Goal: Task Accomplishment & Management: Manage account settings

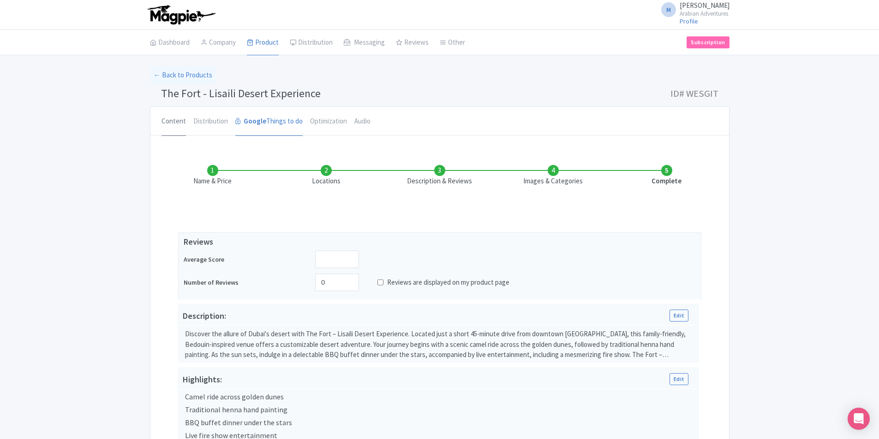
click at [165, 123] on link "Content" at bounding box center [173, 122] width 24 height 30
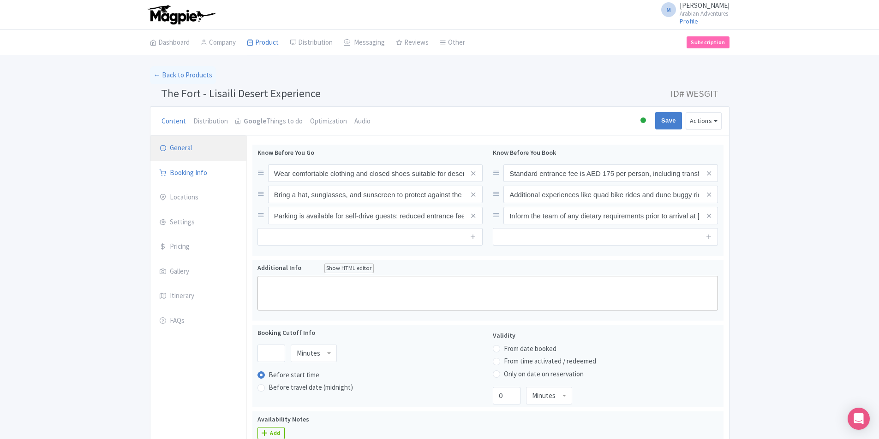
click at [192, 148] on link "General" at bounding box center [198, 149] width 96 height 26
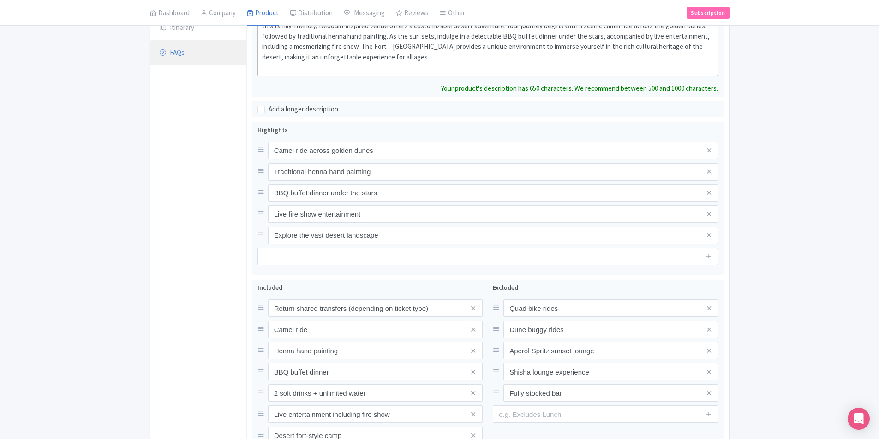
scroll to position [85, 0]
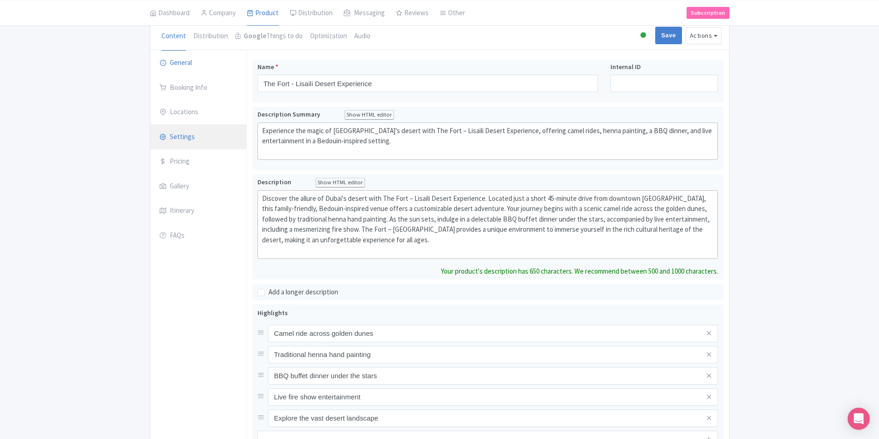
click at [212, 139] on link "Settings" at bounding box center [198, 138] width 96 height 26
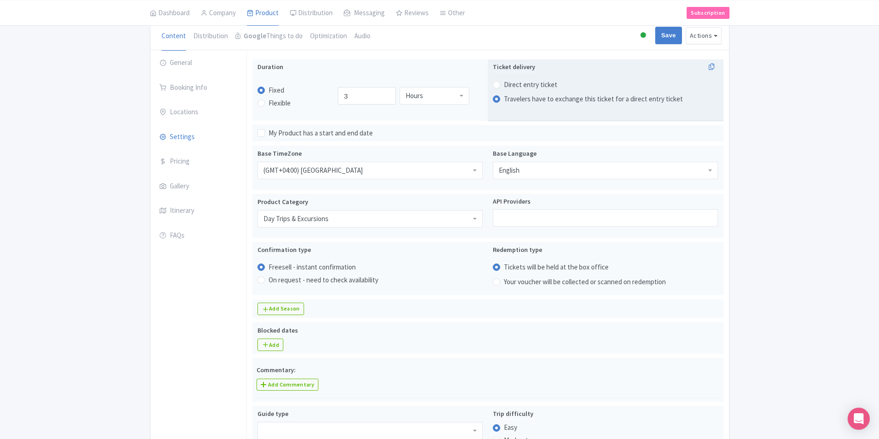
click at [521, 82] on label "Direct entry ticket" at bounding box center [530, 85] width 53 height 11
click at [513, 82] on input "Direct entry ticket" at bounding box center [508, 83] width 9 height 9
radio input "true"
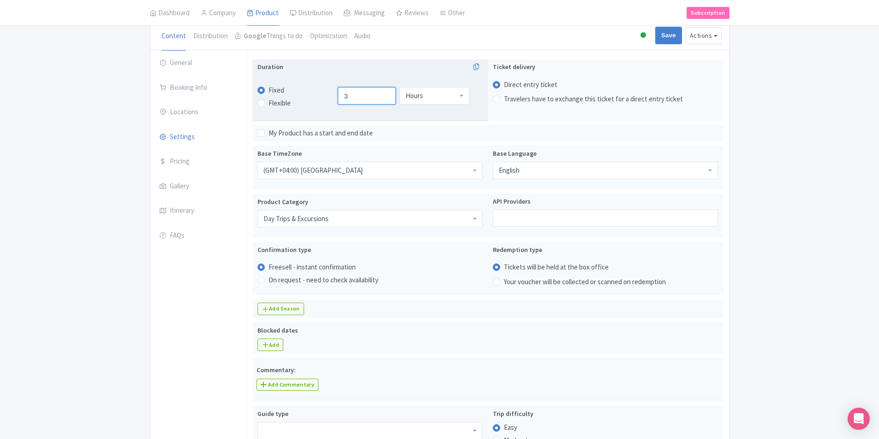
click at [363, 99] on input "3" at bounding box center [367, 96] width 58 height 18
type input "4"
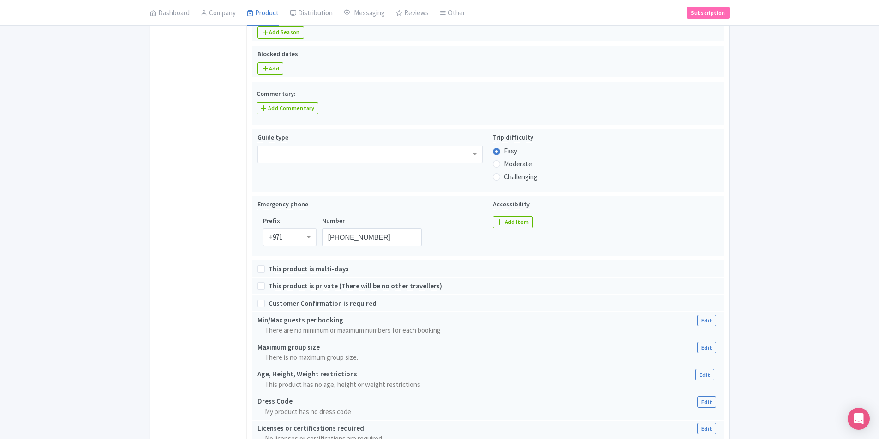
scroll to position [628, 0]
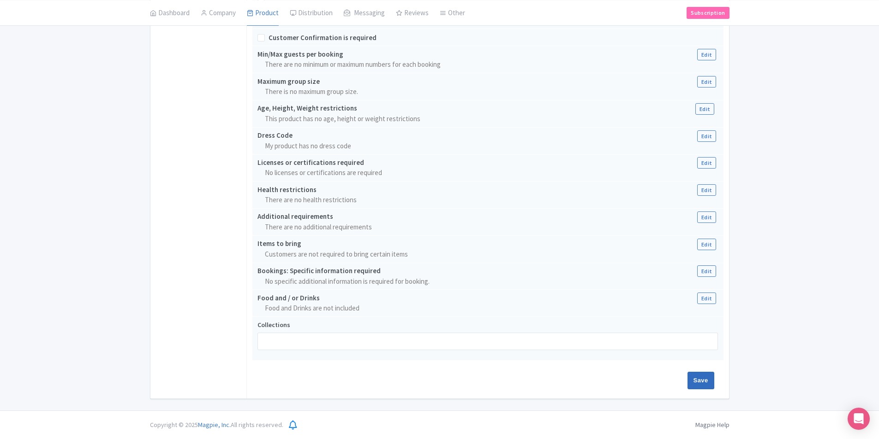
type input "5"
click at [710, 379] on input "Save" at bounding box center [700, 381] width 27 height 18
type input "Saving..."
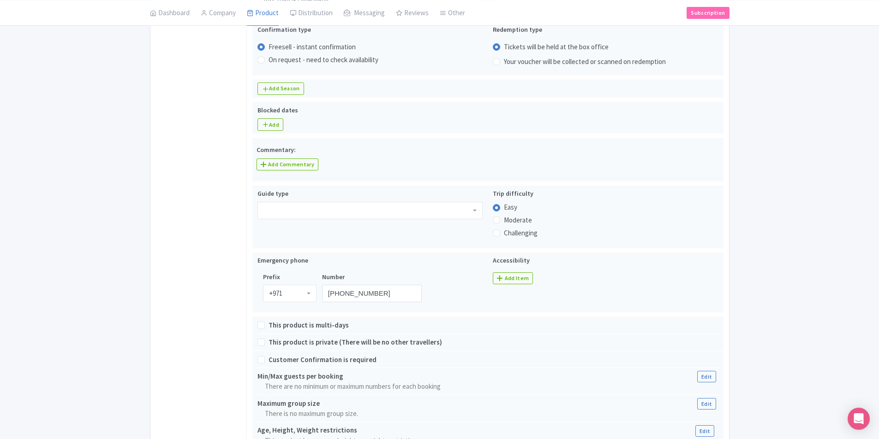
scroll to position [213, 0]
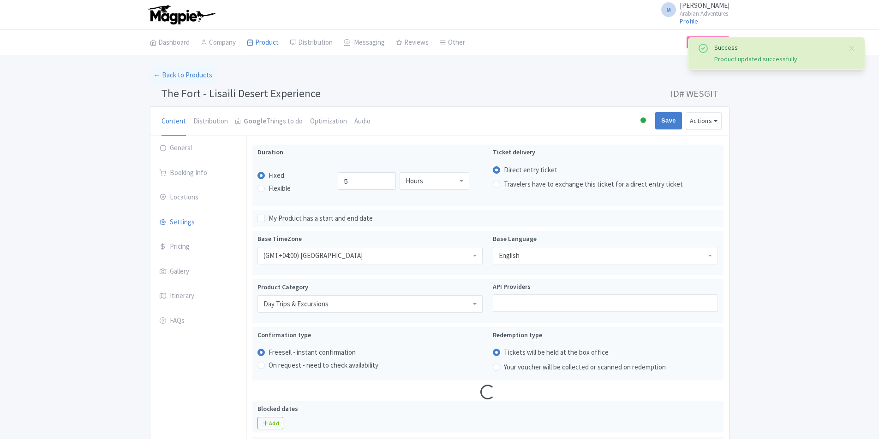
scroll to position [145, 0]
